Goal: Navigation & Orientation: Find specific page/section

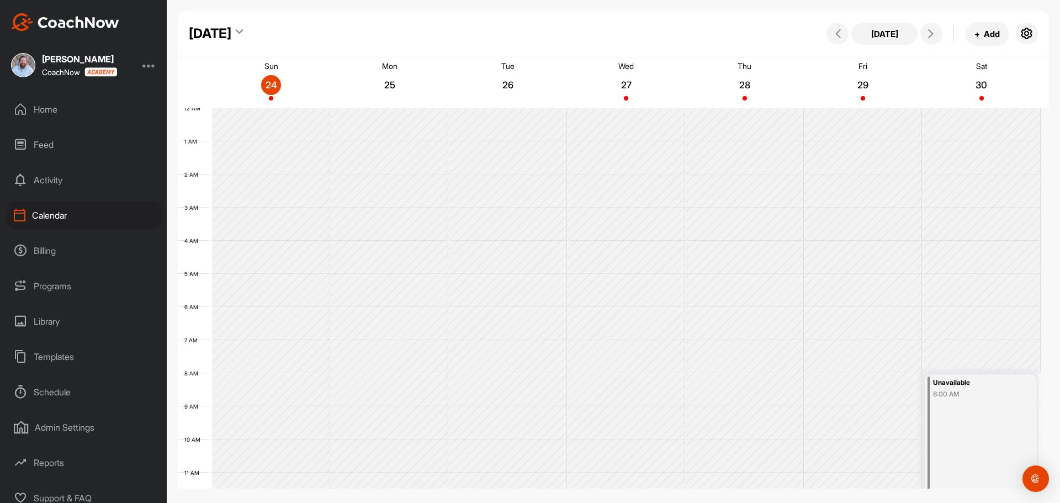
scroll to position [191, 0]
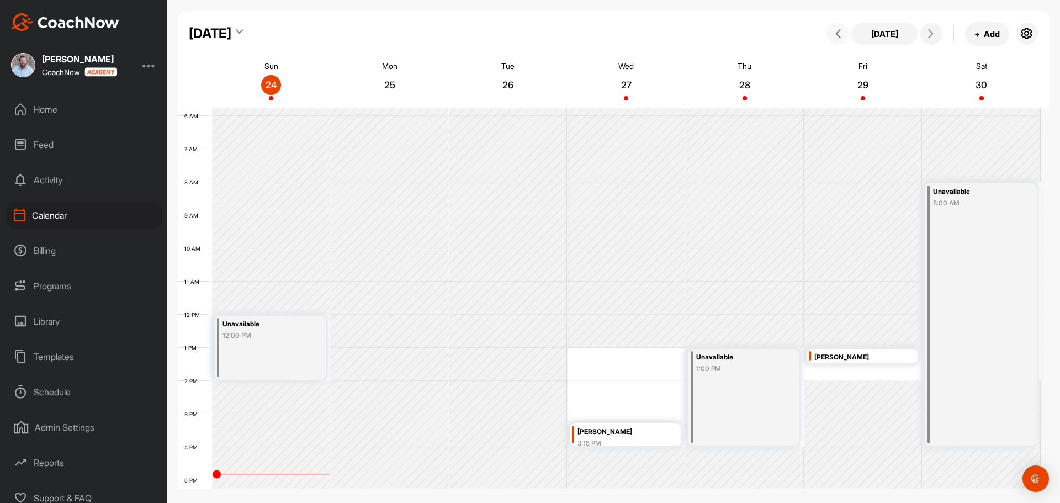
click at [840, 29] on button at bounding box center [837, 34] width 22 height 22
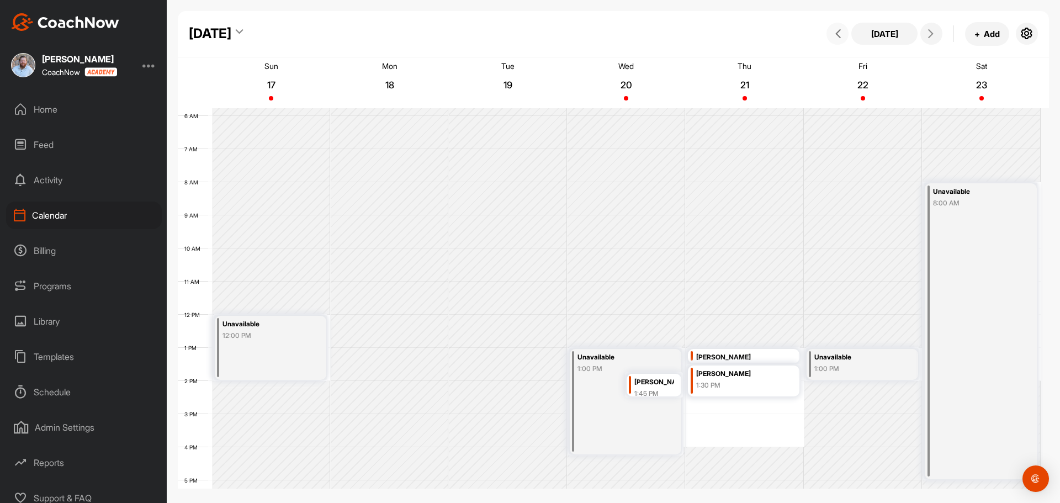
click at [840, 29] on button at bounding box center [837, 34] width 22 height 22
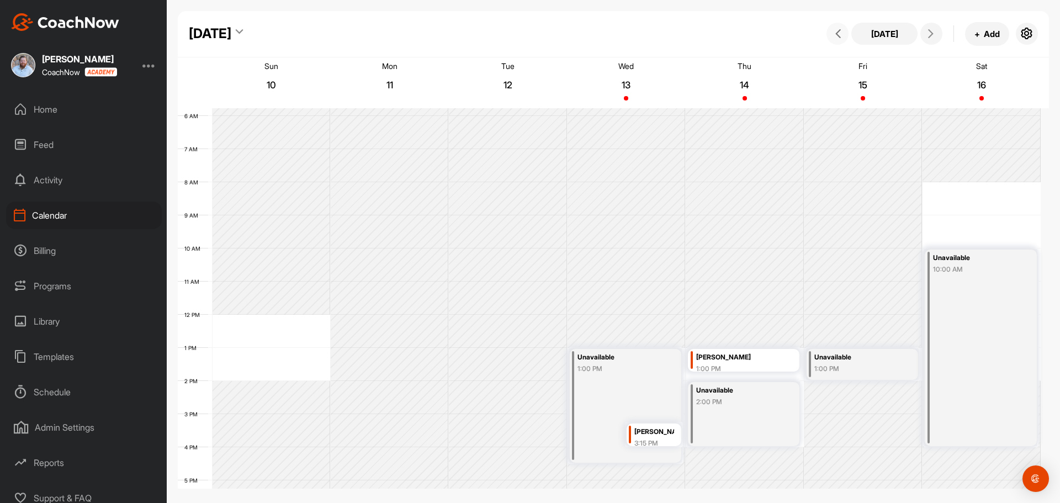
click at [840, 29] on button at bounding box center [837, 34] width 22 height 22
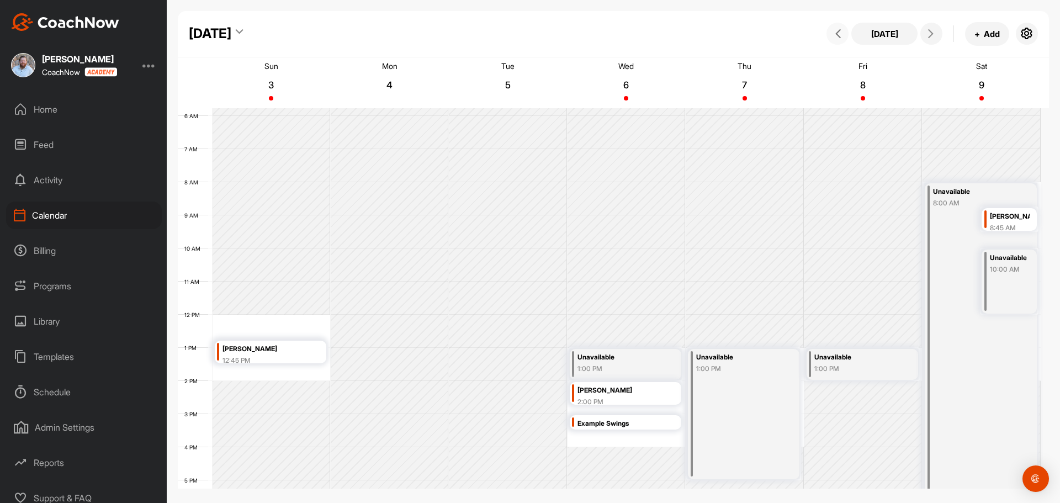
click at [840, 29] on button at bounding box center [837, 34] width 22 height 22
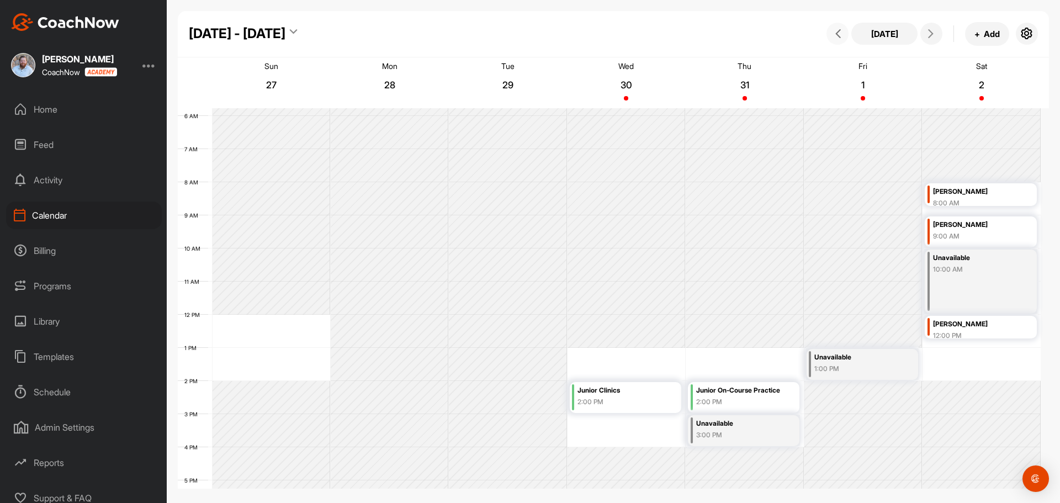
click at [840, 29] on button at bounding box center [837, 34] width 22 height 22
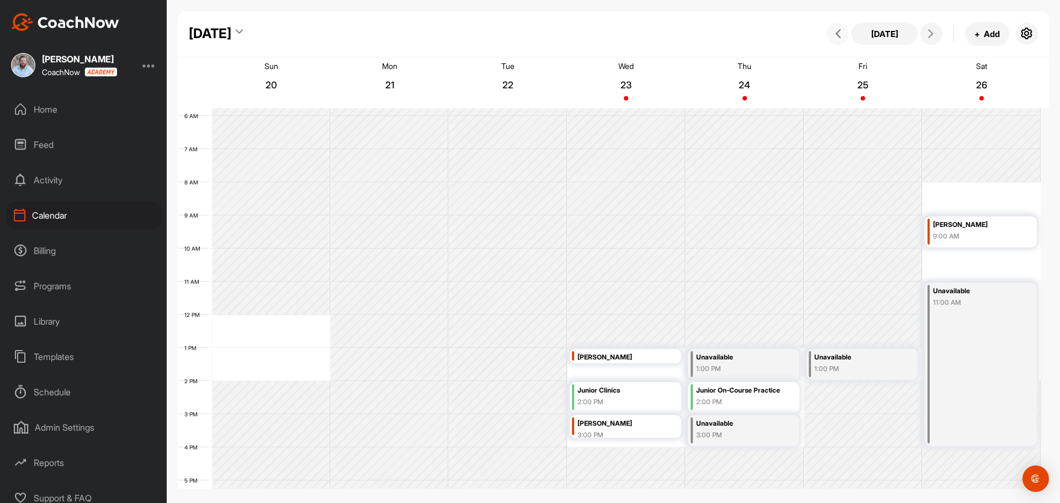
click at [840, 29] on button at bounding box center [837, 34] width 22 height 22
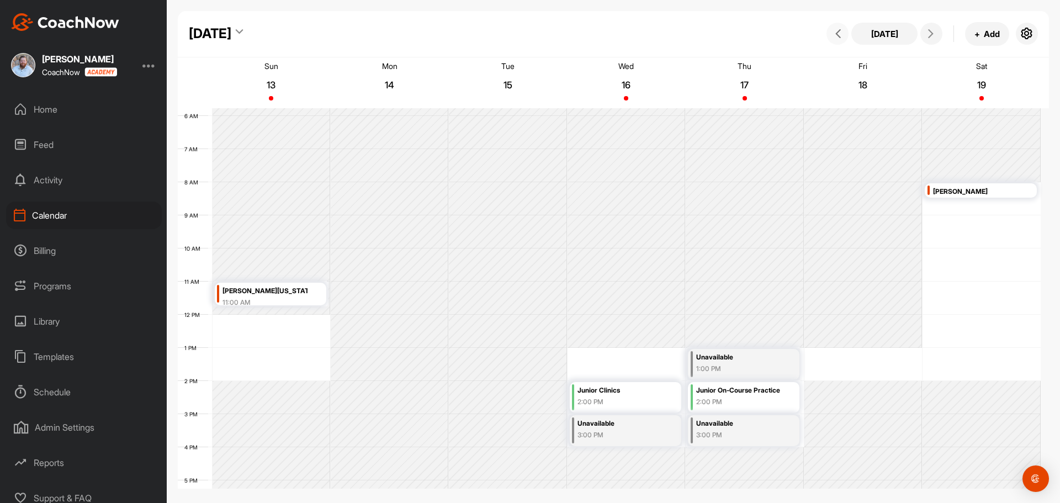
click at [840, 29] on button at bounding box center [837, 34] width 22 height 22
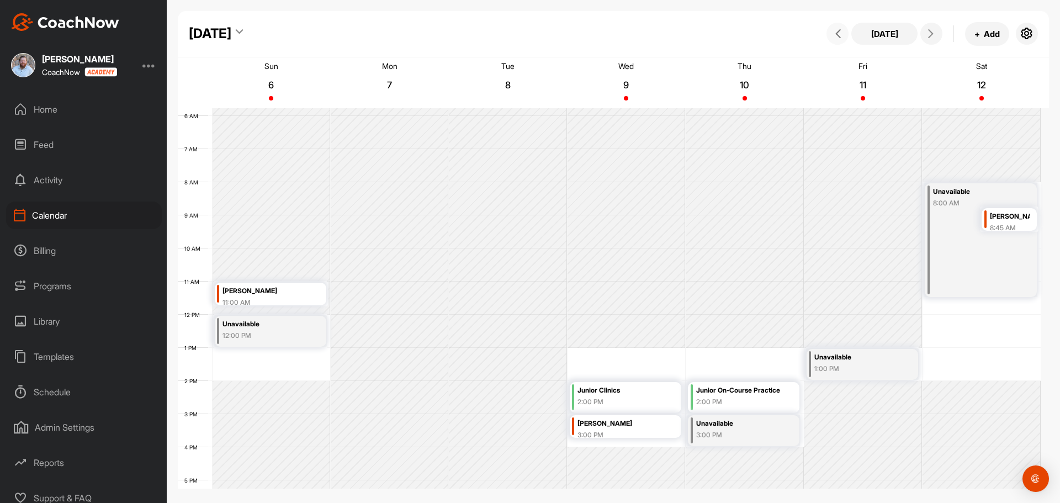
click at [840, 29] on button at bounding box center [837, 34] width 22 height 22
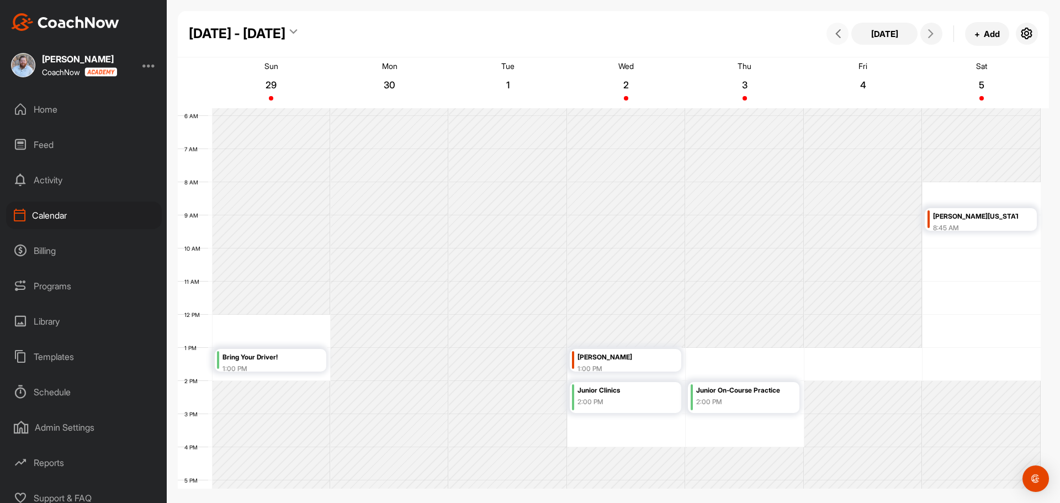
click at [840, 29] on button at bounding box center [837, 34] width 22 height 22
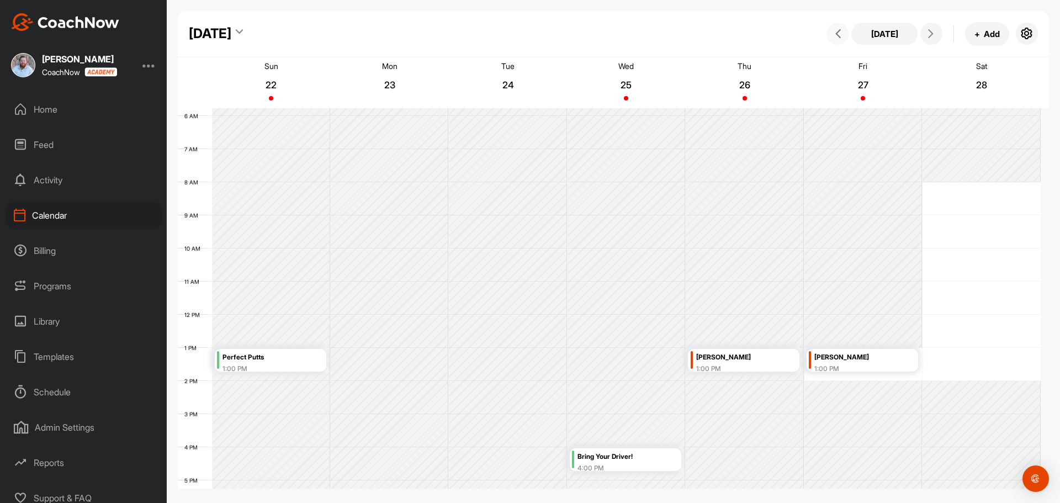
click at [840, 29] on button at bounding box center [837, 34] width 22 height 22
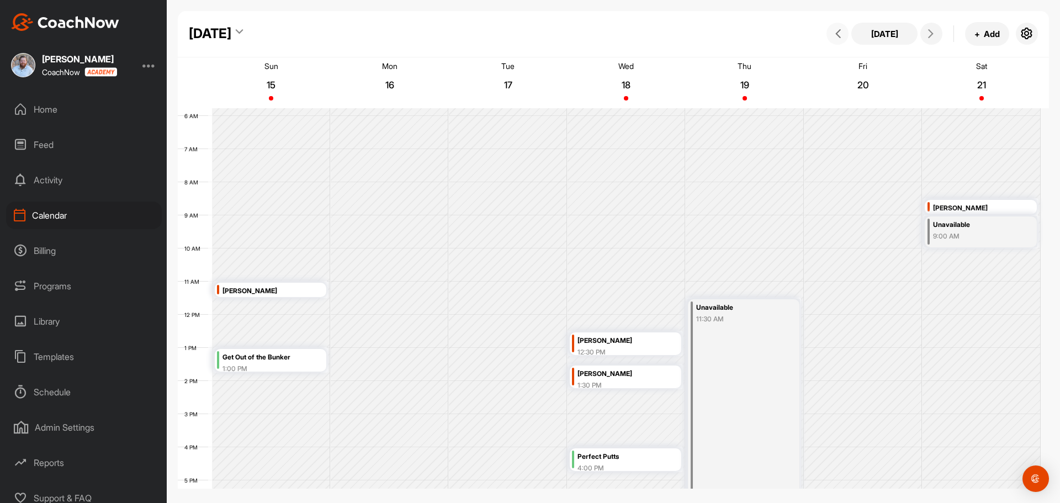
click at [840, 29] on button at bounding box center [837, 34] width 22 height 22
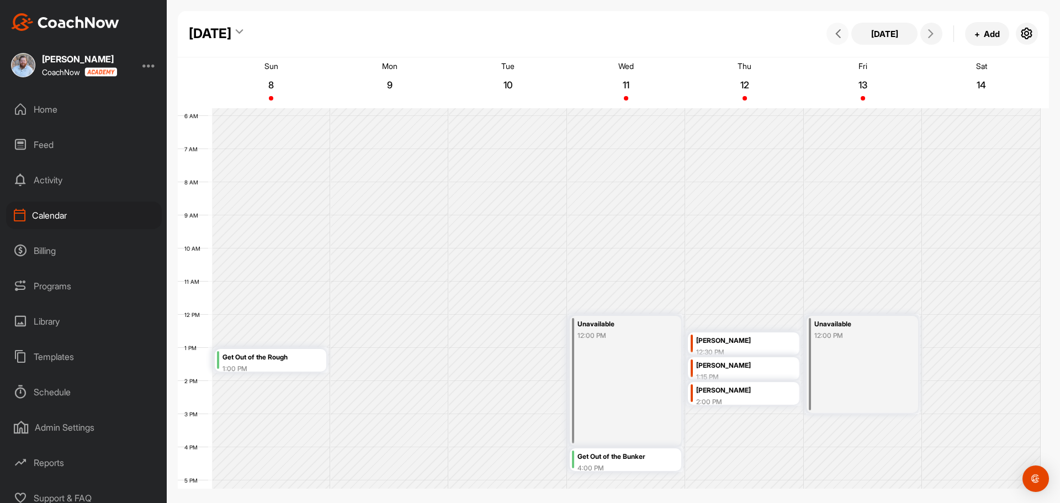
click at [840, 29] on button at bounding box center [837, 34] width 22 height 22
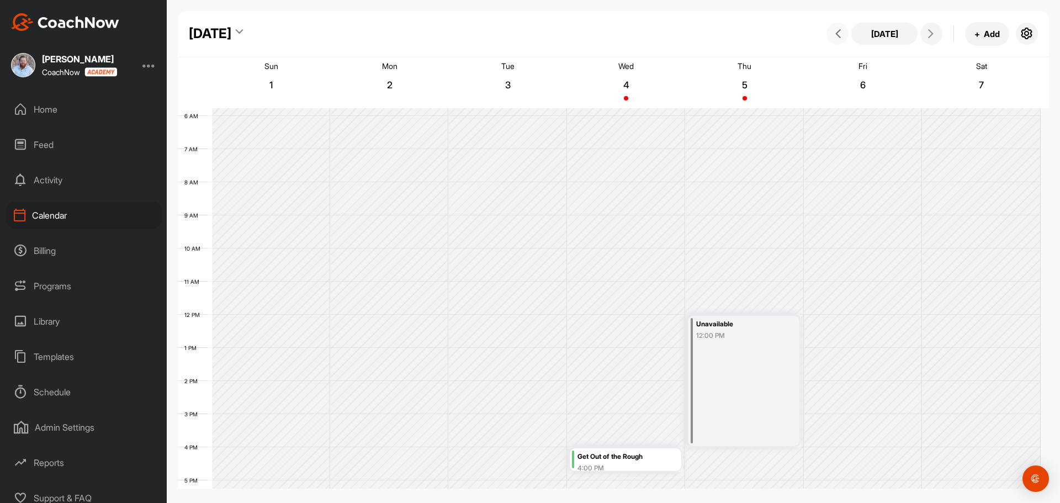
click at [840, 29] on button at bounding box center [837, 34] width 22 height 22
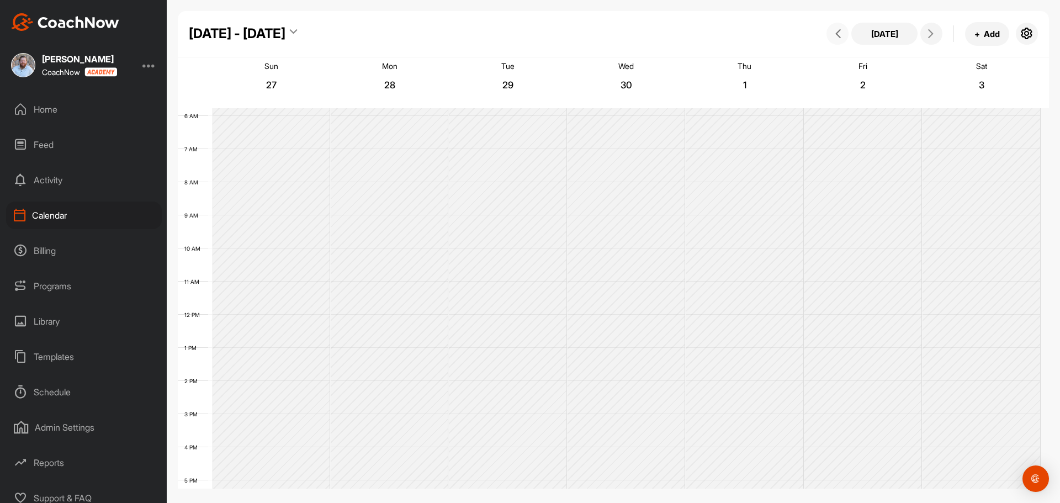
click at [840, 29] on button at bounding box center [837, 34] width 22 height 22
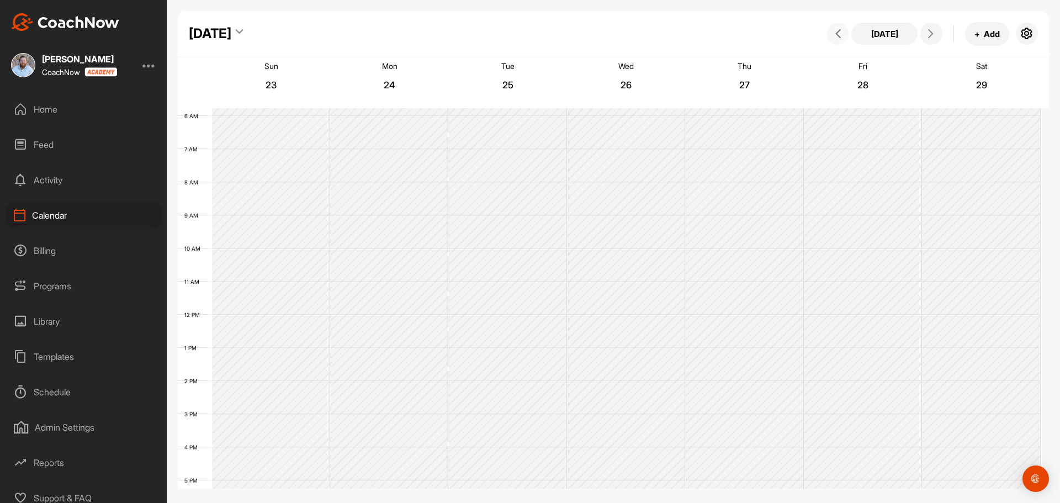
click at [840, 29] on button at bounding box center [837, 34] width 22 height 22
click at [49, 221] on div "Calendar" at bounding box center [84, 215] width 156 height 28
click at [885, 30] on button "Today" at bounding box center [884, 34] width 66 height 22
